Goal: Task Accomplishment & Management: Manage account settings

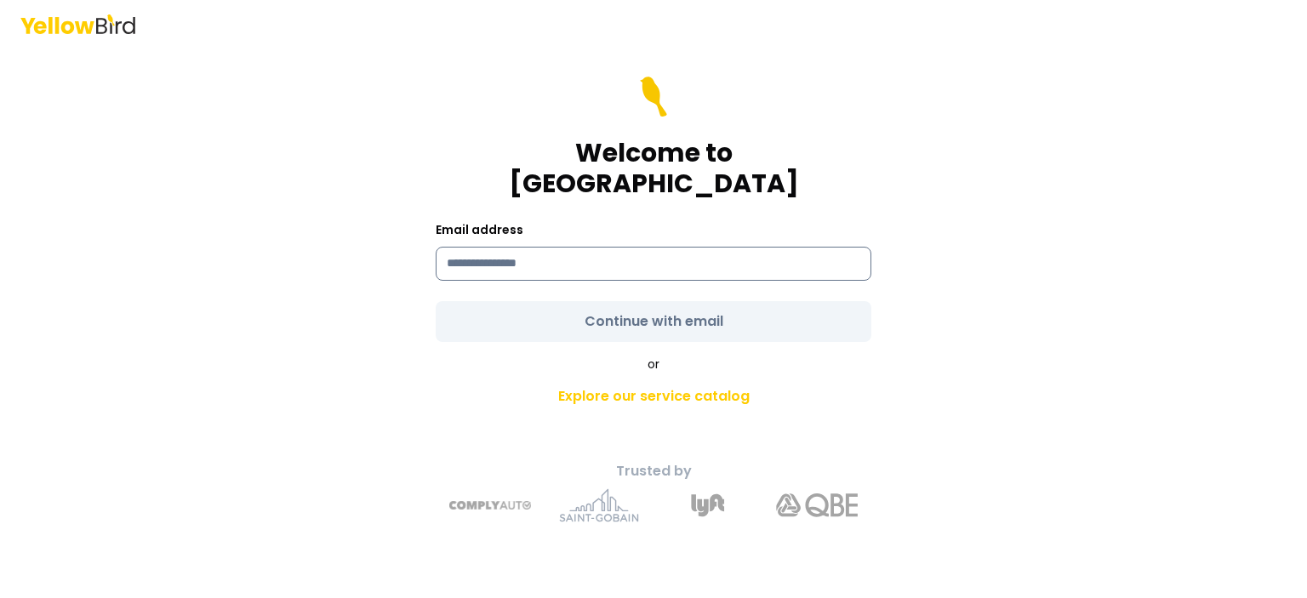
click at [525, 261] on input at bounding box center [654, 264] width 436 height 34
type input "**********"
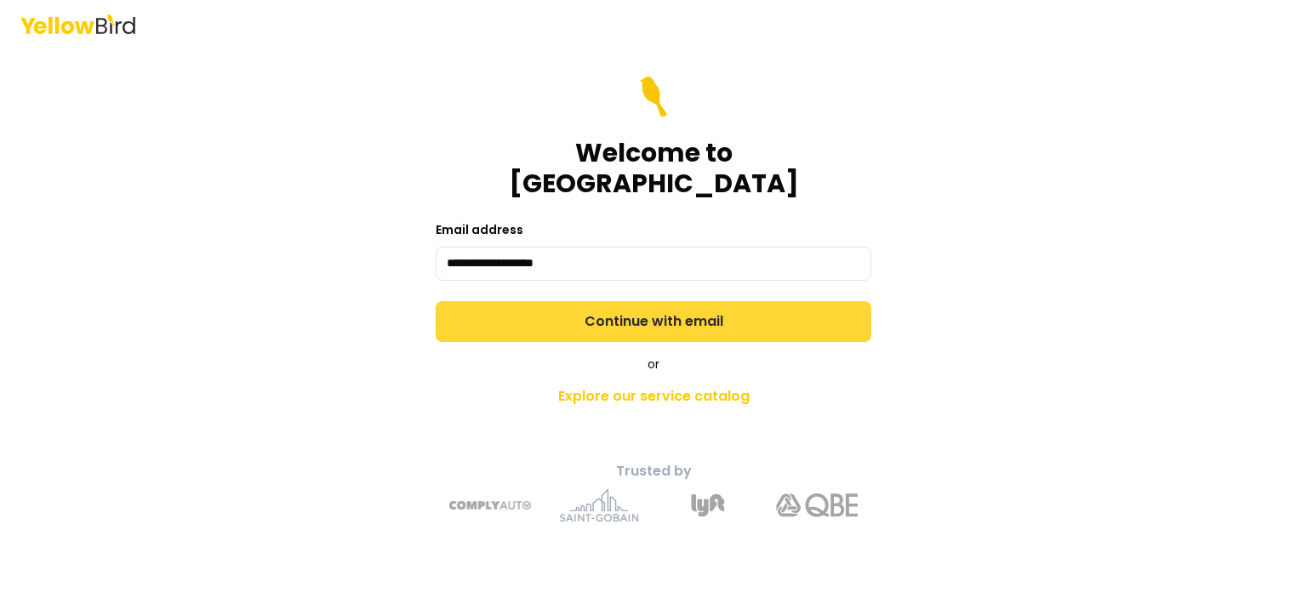
click at [526, 298] on form "**********" at bounding box center [654, 210] width 436 height 266
click at [543, 316] on button "Continue with email" at bounding box center [654, 321] width 436 height 41
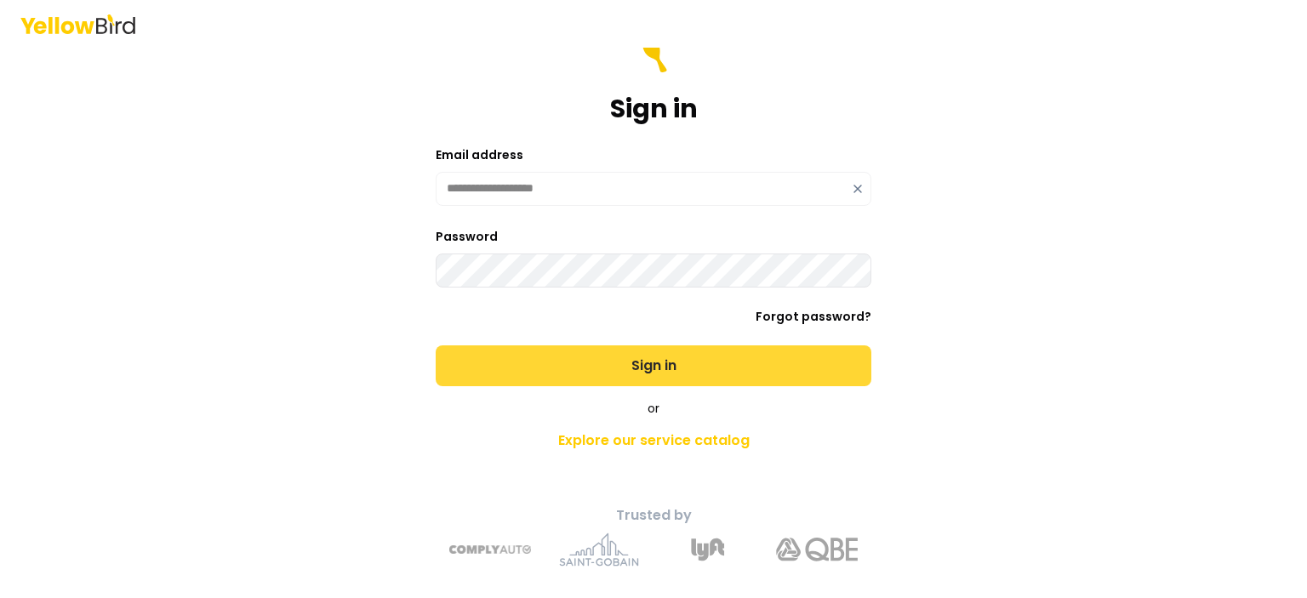
click at [503, 365] on button "Sign in" at bounding box center [654, 366] width 436 height 41
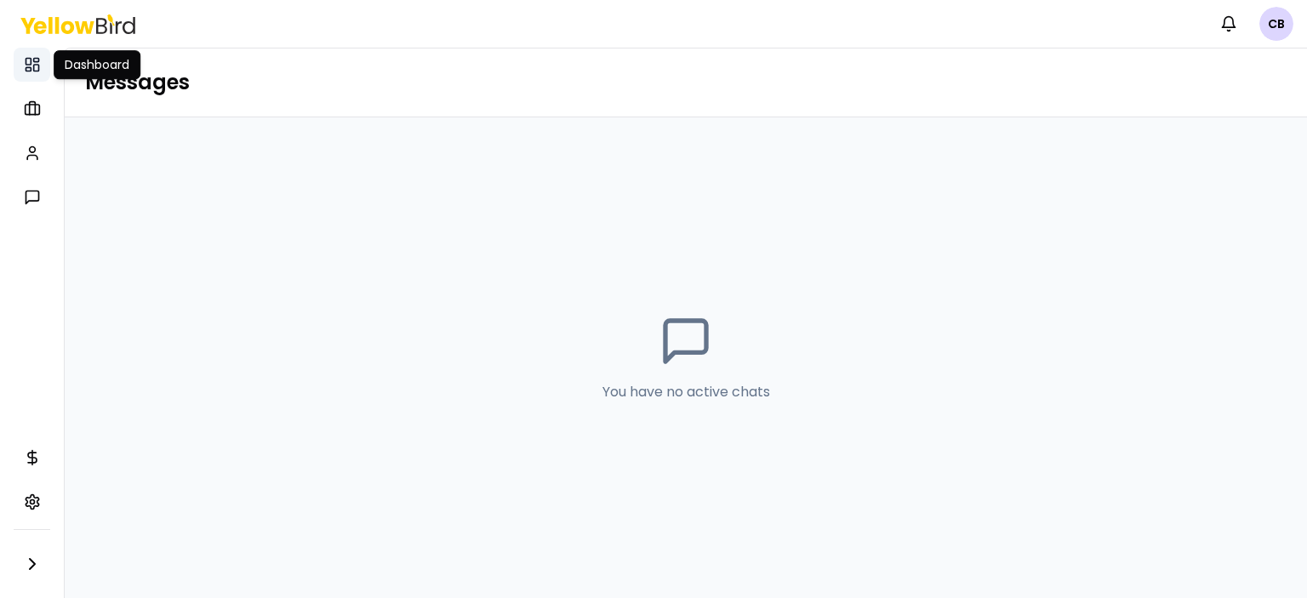
click at [36, 71] on rect at bounding box center [35, 68] width 5 height 7
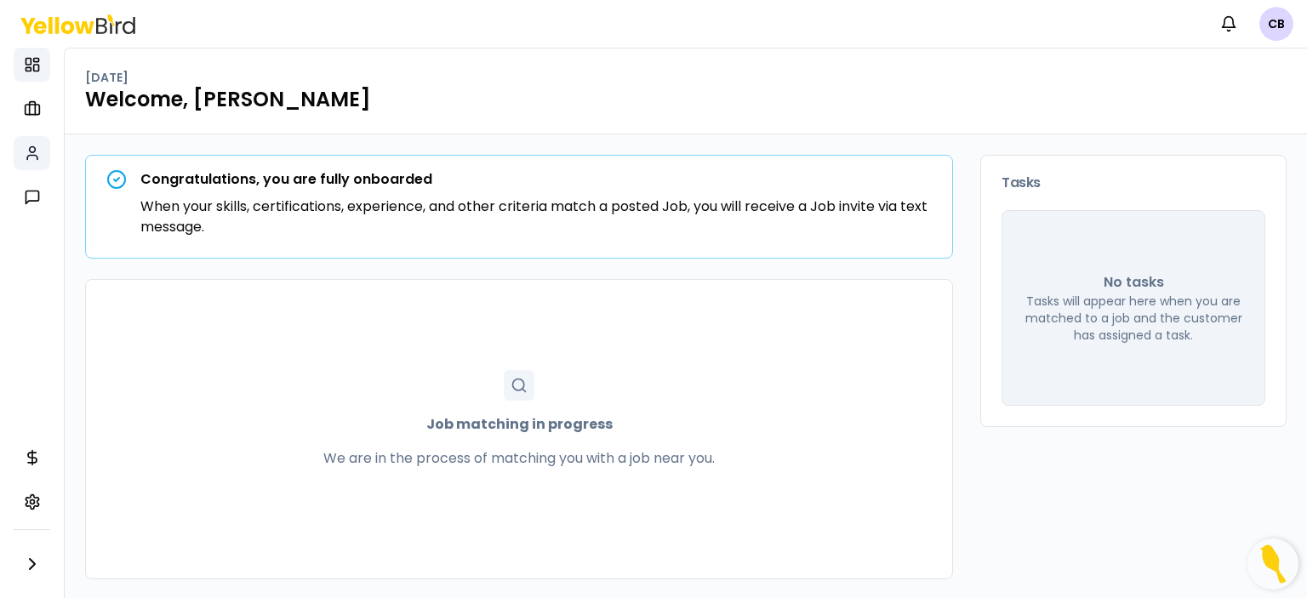
click at [36, 156] on icon at bounding box center [32, 158] width 10 height 4
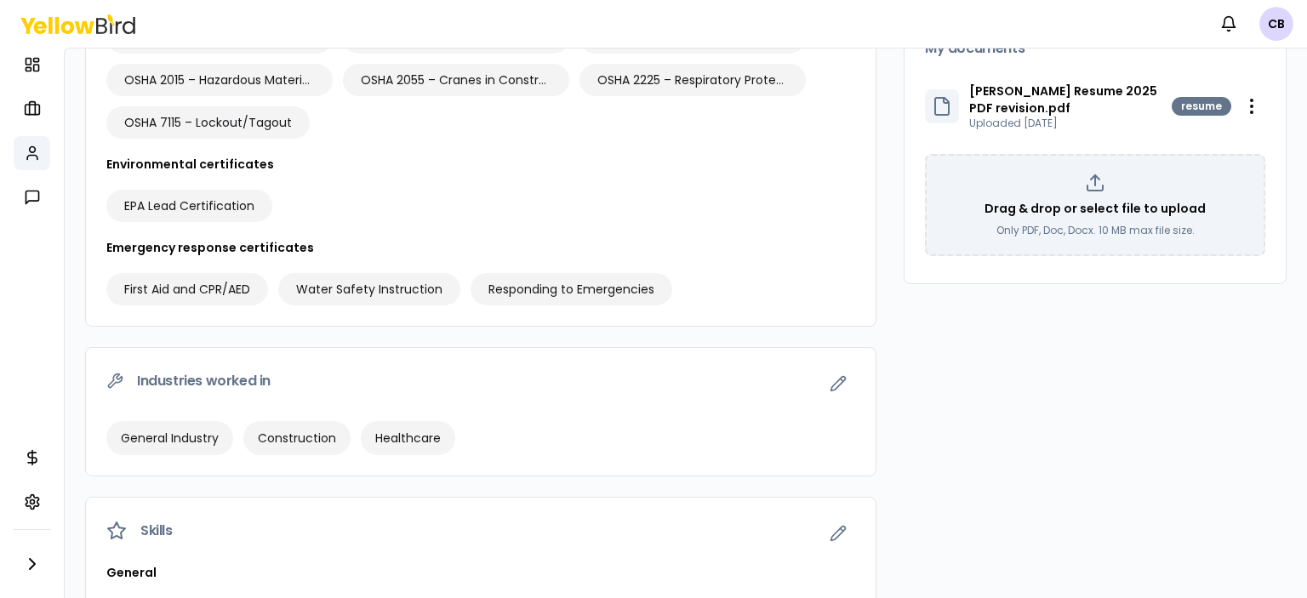
scroll to position [214, 0]
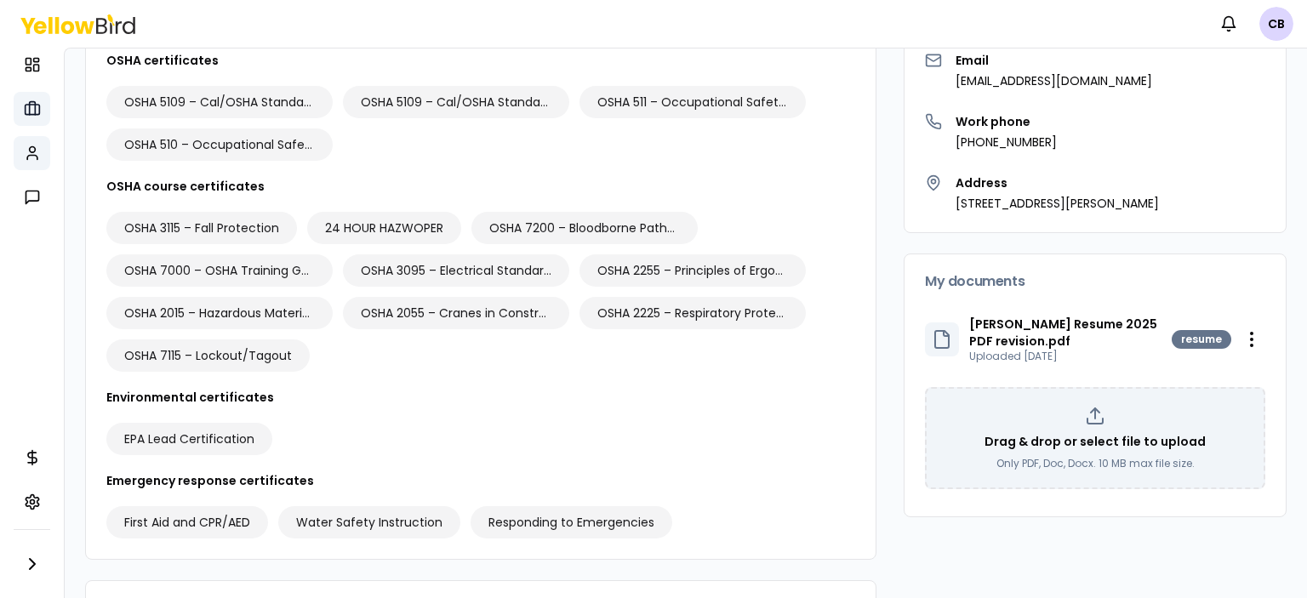
click at [31, 115] on rect at bounding box center [32, 110] width 14 height 10
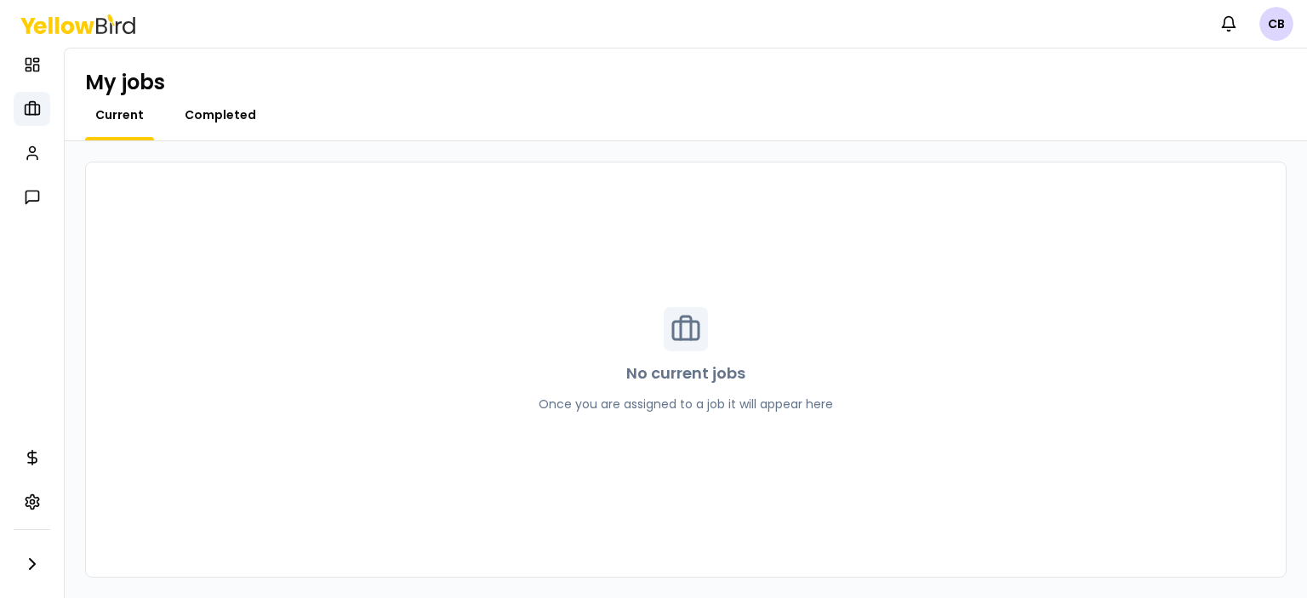
click at [216, 117] on span "Completed" at bounding box center [220, 114] width 71 height 17
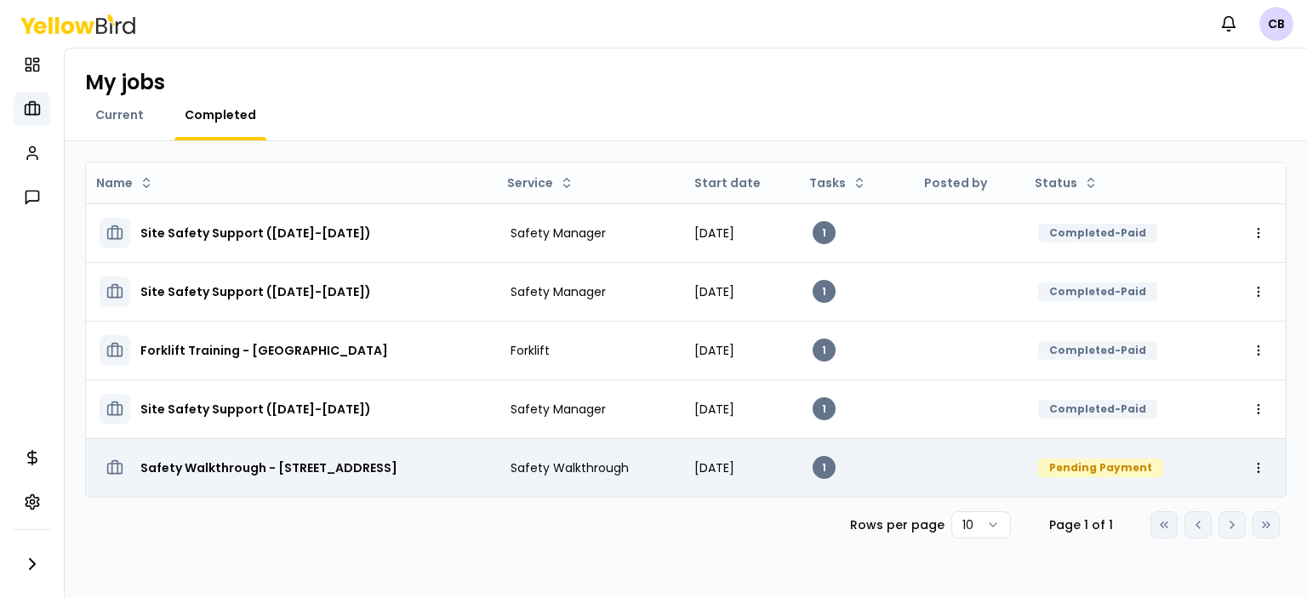
click at [1149, 467] on div "Pending Payment" at bounding box center [1100, 468] width 125 height 19
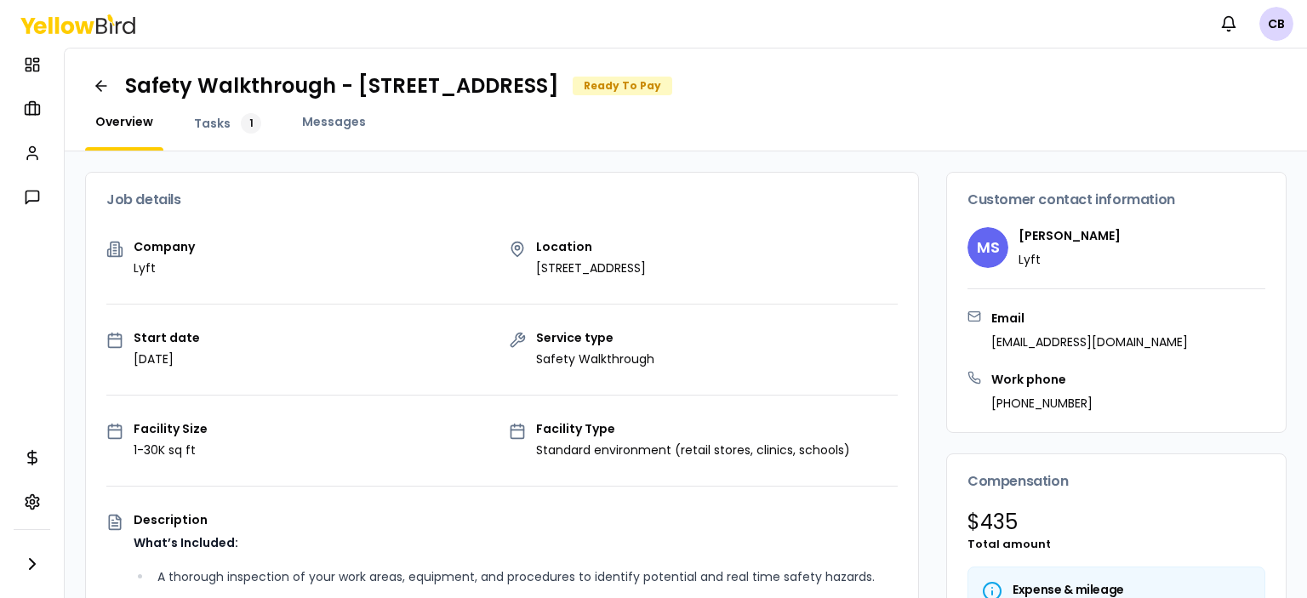
click at [672, 84] on div "Ready To Pay" at bounding box center [623, 86] width 100 height 19
click at [208, 126] on span "Tasks" at bounding box center [212, 123] width 37 height 17
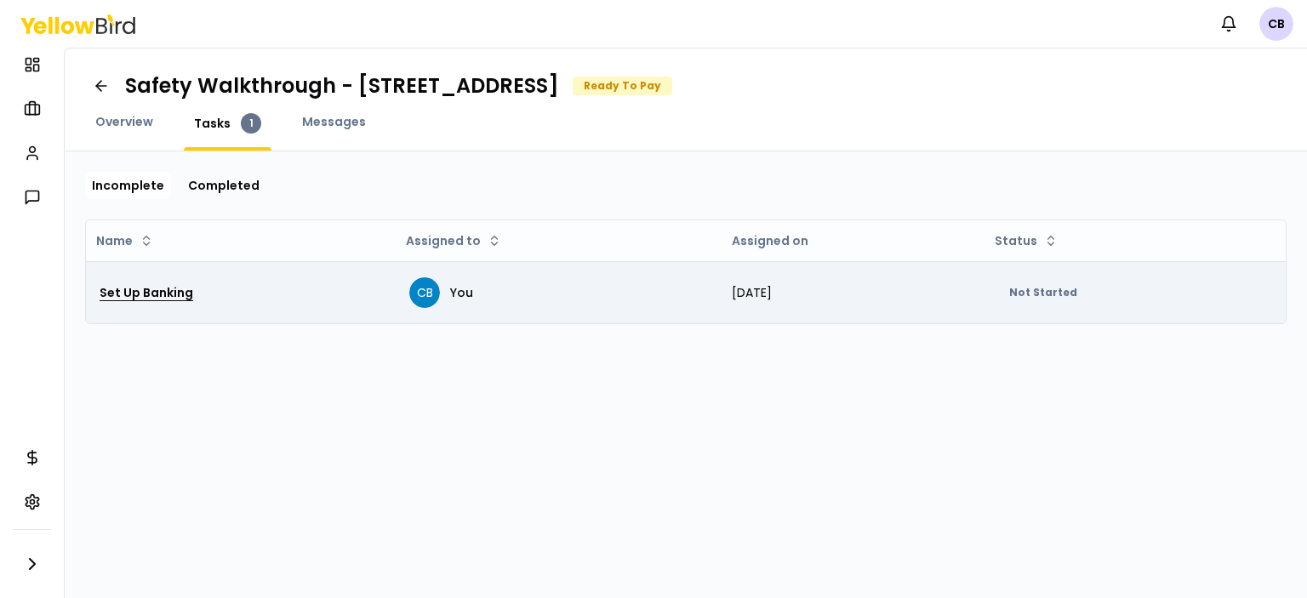
click at [156, 292] on h3 "Set Up Banking" at bounding box center [147, 292] width 94 height 31
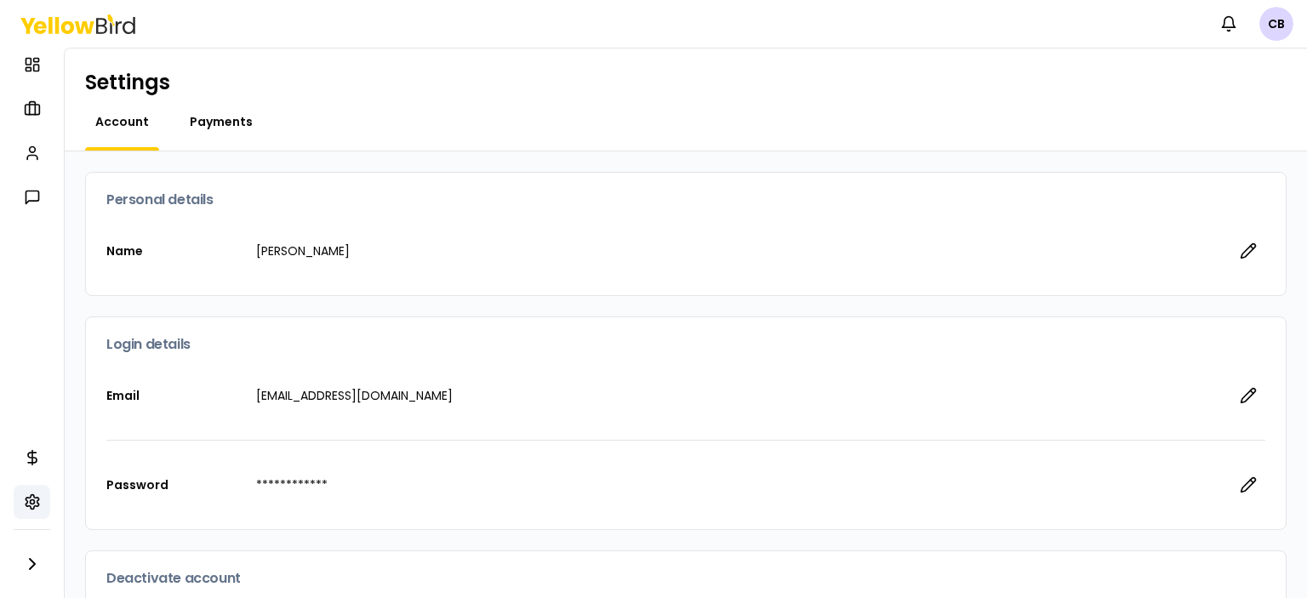
click at [230, 116] on span "Payments" at bounding box center [221, 121] width 63 height 17
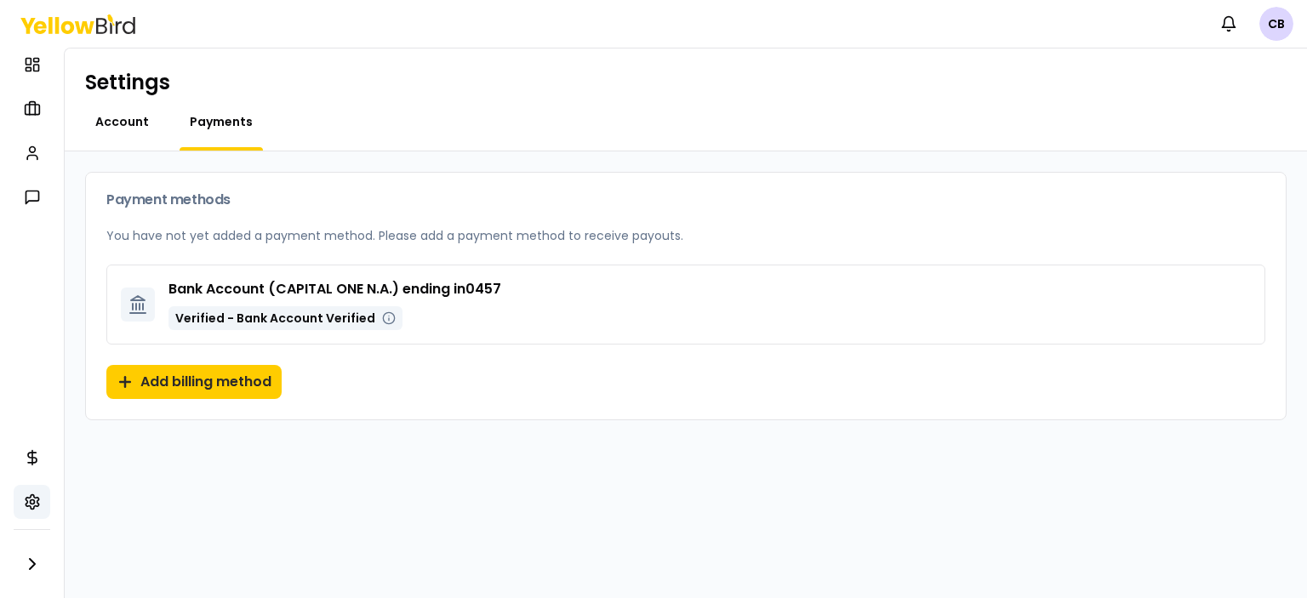
click at [111, 123] on span "Account" at bounding box center [122, 121] width 54 height 17
